Goal: Task Accomplishment & Management: Manage account settings

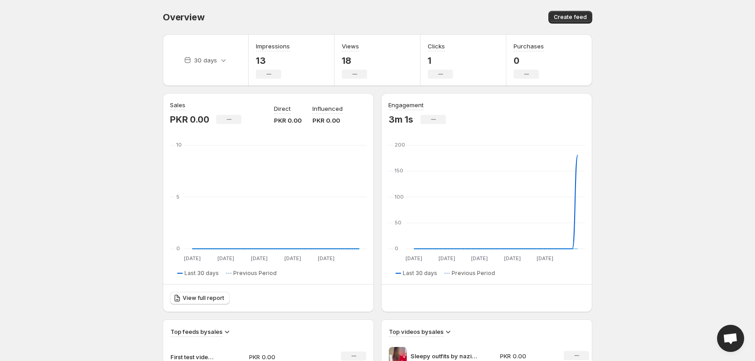
scroll to position [1295, 0]
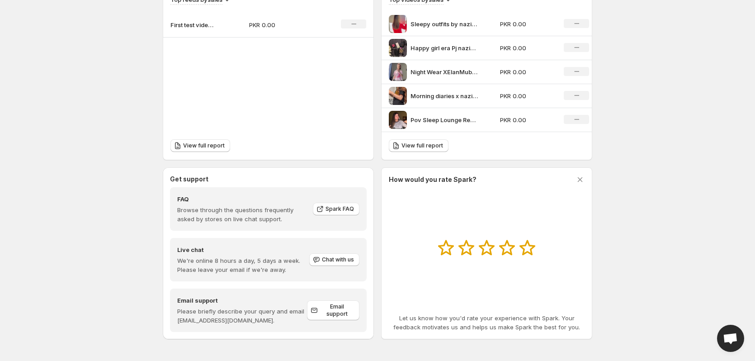
scroll to position [1279, 0]
click at [299, 122] on div "Top feeds by sales First test video showing reel from Alkaram PKR 0.00 No chang…" at bounding box center [268, 74] width 210 height 172
click at [272, 31] on td "PKR 0.00" at bounding box center [281, 24] width 79 height 25
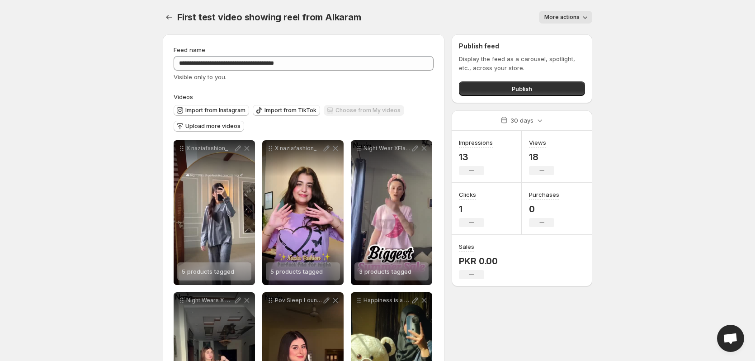
click at [175, 15] on div at bounding box center [170, 17] width 14 height 13
click at [174, 15] on button "Settings" at bounding box center [169, 17] width 13 height 13
